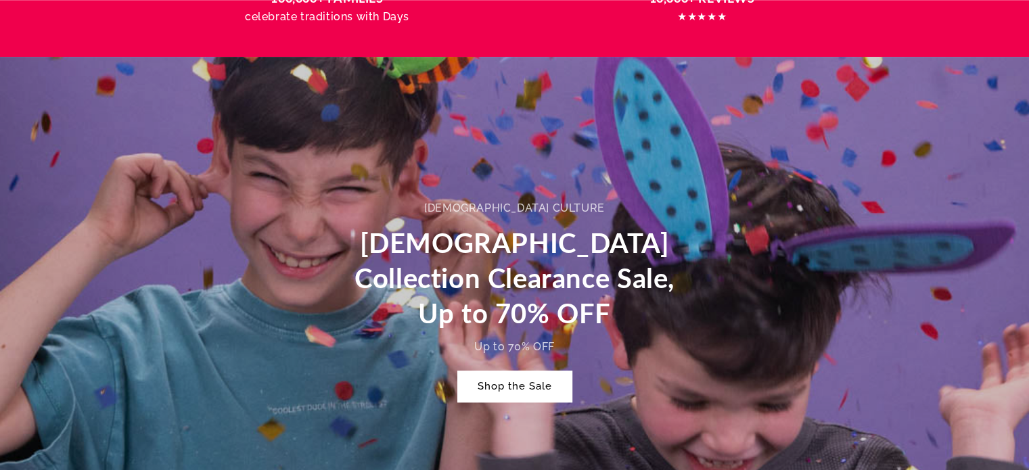
scroll to position [541, 0]
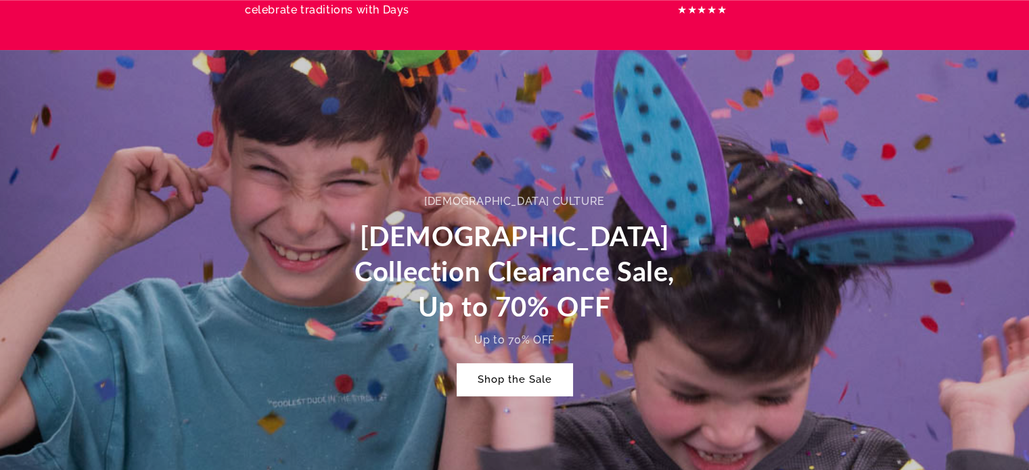
click at [506, 364] on link "Shop the Sale" at bounding box center [514, 380] width 115 height 32
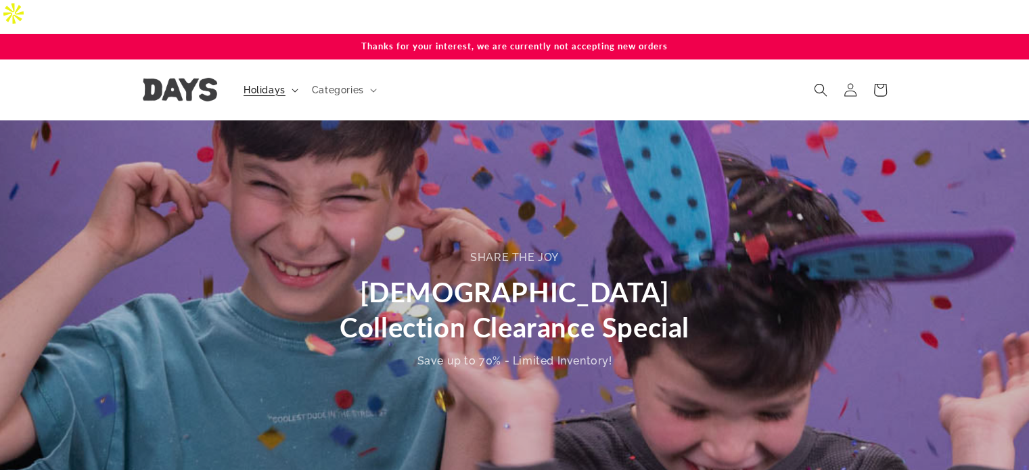
click at [279, 84] on span "Holidays" at bounding box center [265, 90] width 42 height 12
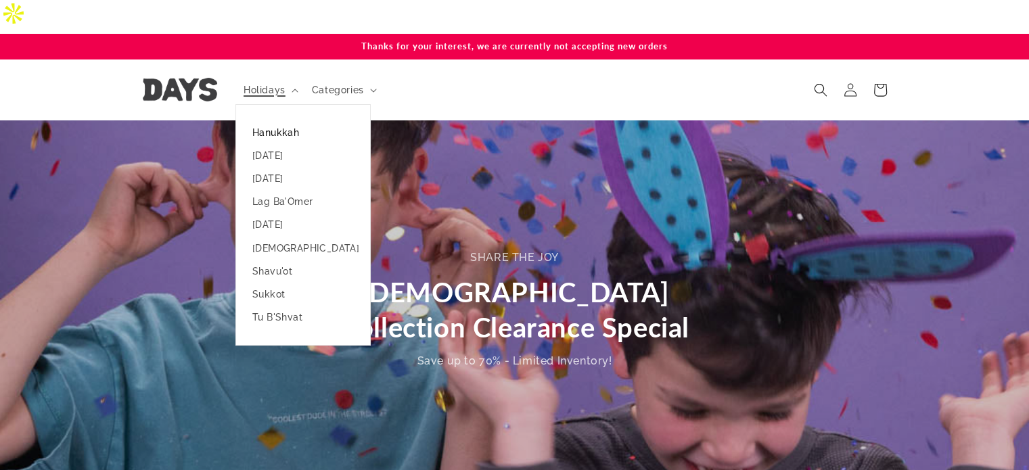
click at [289, 121] on link "Hanukkah" at bounding box center [303, 132] width 134 height 23
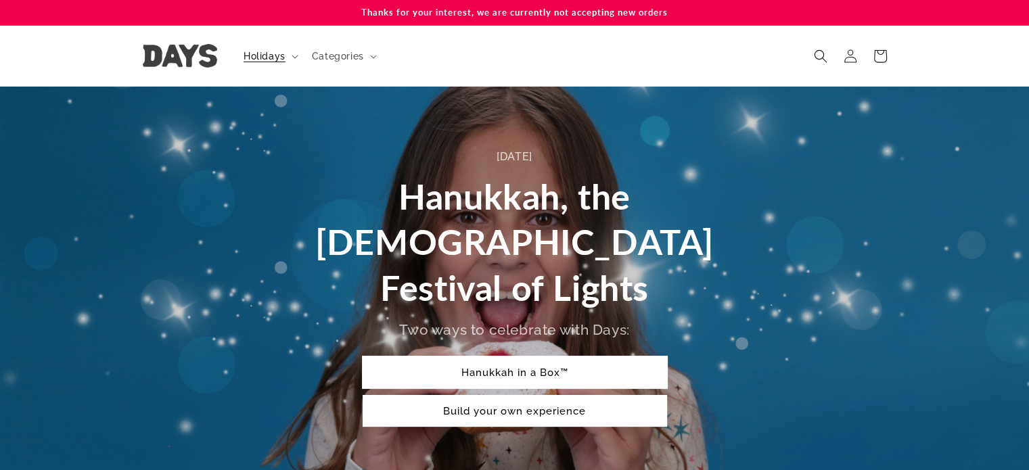
click at [501, 356] on link "Hanukkah in a Box™" at bounding box center [515, 372] width 304 height 32
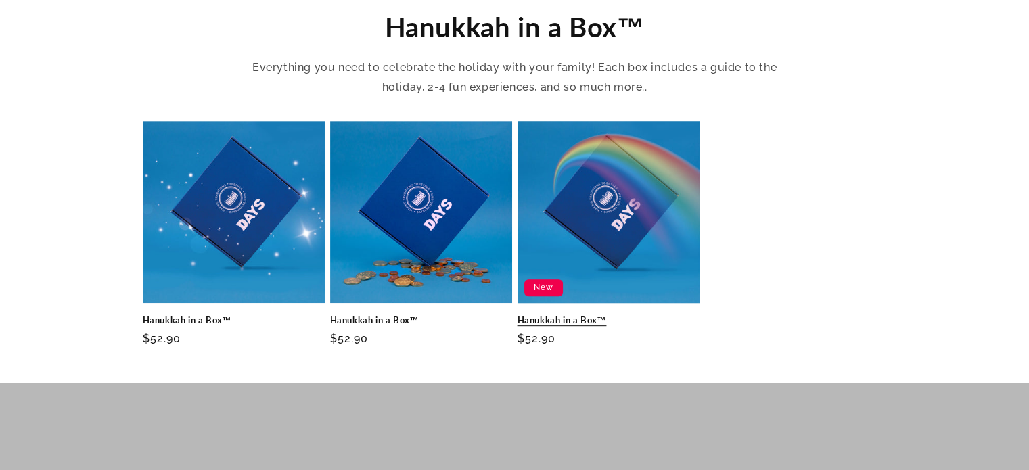
scroll to position [397, 0]
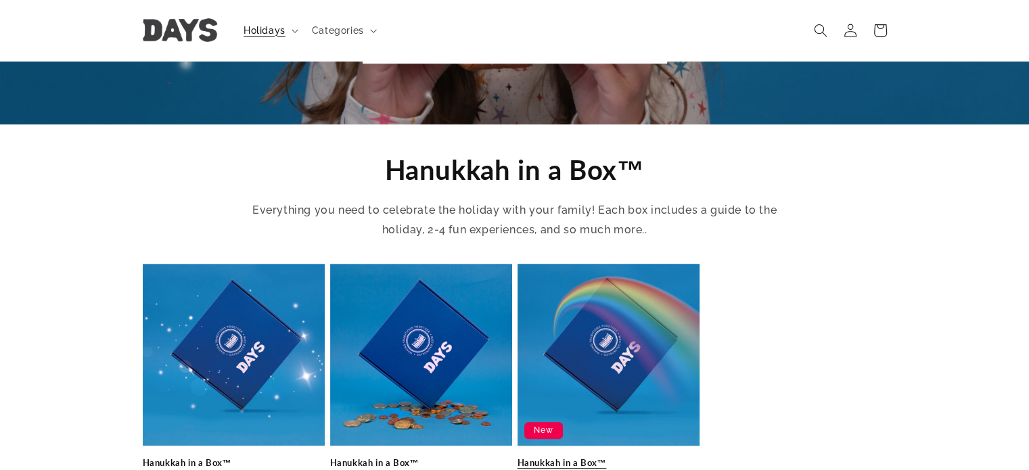
click at [574, 457] on link "Hanukkah in a Box™" at bounding box center [608, 462] width 182 height 11
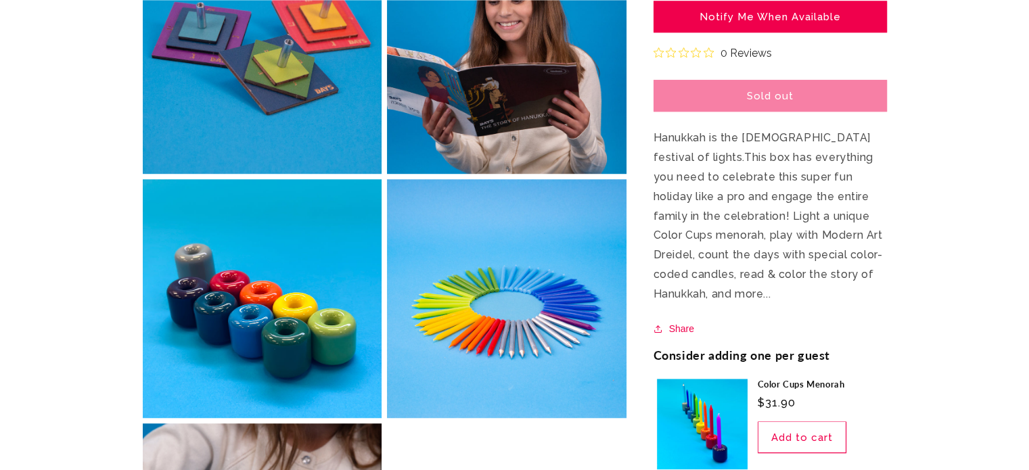
scroll to position [947, 0]
